Goal: Check status: Check status

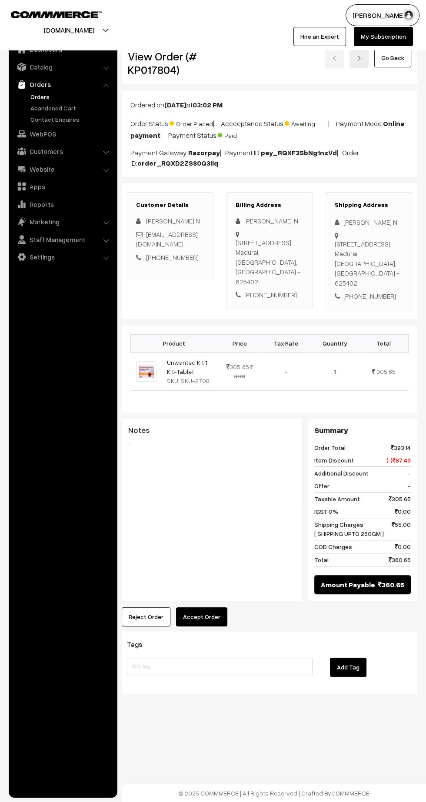
click at [40, 94] on link "Orders" at bounding box center [71, 96] width 86 height 9
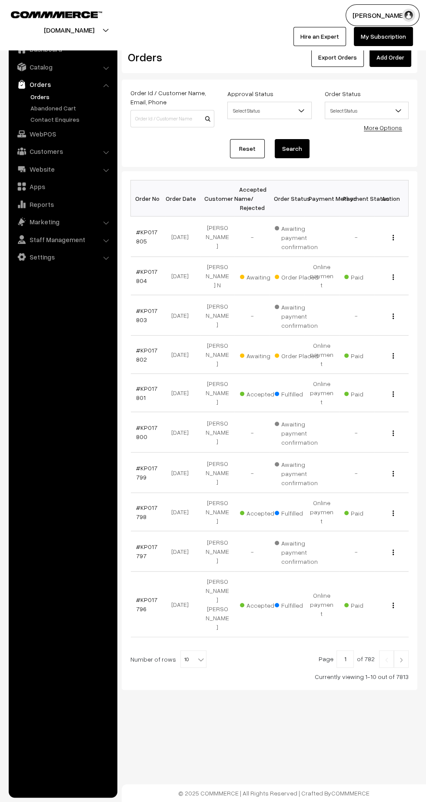
click at [139, 346] on link "#KP017802" at bounding box center [146, 354] width 21 height 17
